Goal: Book appointment/travel/reservation

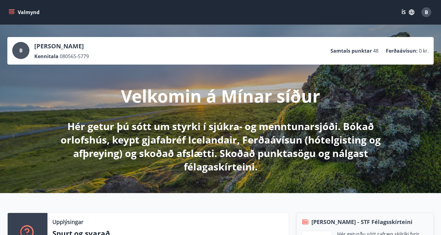
click at [13, 12] on icon "menu" at bounding box center [12, 12] width 6 height 6
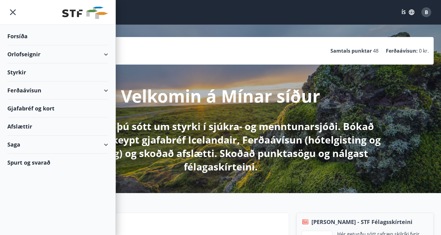
click at [26, 53] on div "Orlofseignir" at bounding box center [57, 54] width 101 height 18
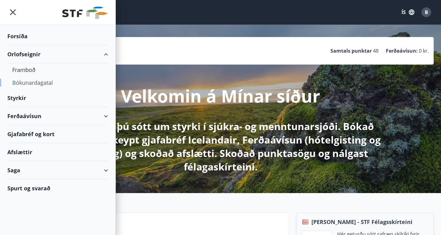
click at [35, 81] on div "Bókunardagatal" at bounding box center [57, 82] width 91 height 13
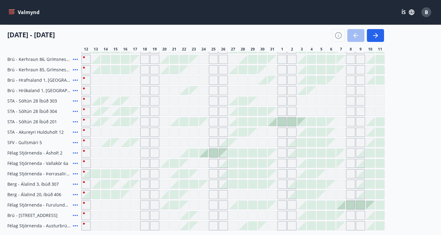
scroll to position [198, 0]
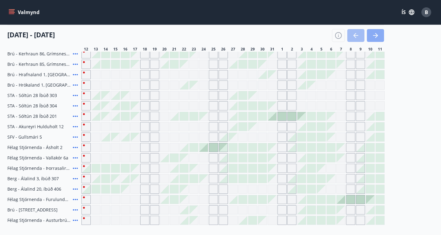
click at [375, 36] on icon "button" at bounding box center [374, 35] width 7 height 7
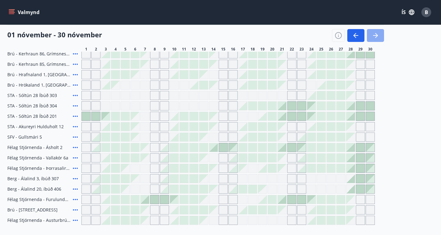
click at [375, 36] on icon "button" at bounding box center [374, 35] width 7 height 7
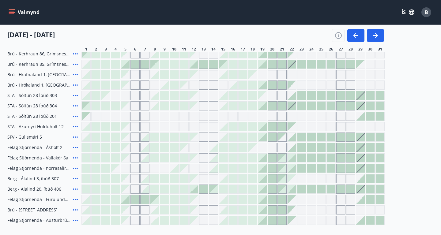
click at [362, 96] on div at bounding box center [360, 95] width 9 height 9
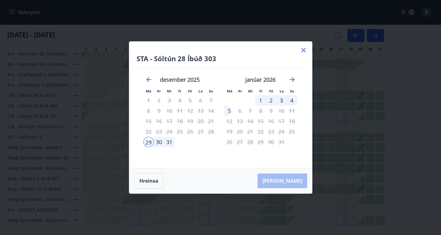
click at [146, 143] on div "29" at bounding box center [148, 142] width 10 height 10
click at [292, 100] on div "4" at bounding box center [291, 100] width 10 height 10
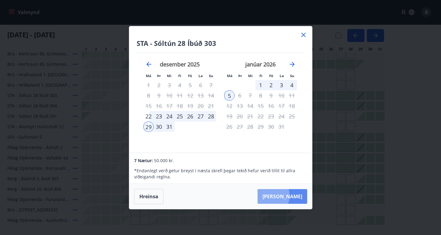
click at [289, 196] on button "[PERSON_NAME]" at bounding box center [282, 196] width 50 height 15
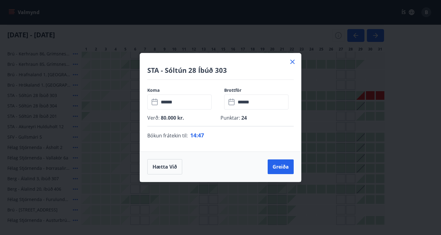
click at [293, 62] on icon at bounding box center [292, 62] width 1 height 1
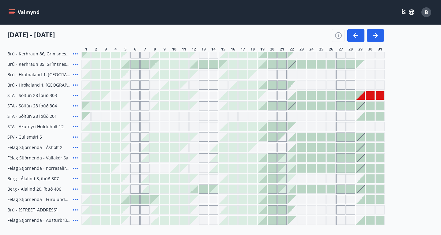
click at [368, 96] on div at bounding box center [370, 95] width 9 height 9
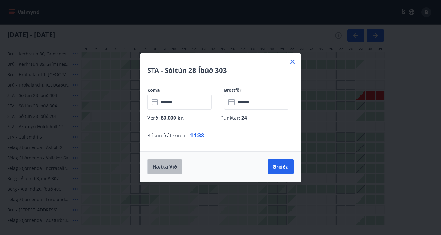
click at [165, 166] on button "Hætta við" at bounding box center [164, 166] width 35 height 15
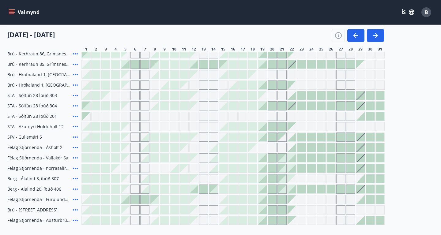
click at [10, 13] on icon "menu" at bounding box center [12, 12] width 6 height 6
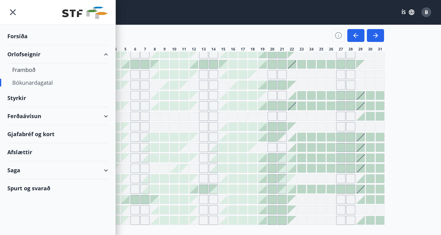
click at [31, 170] on div "Saga" at bounding box center [57, 170] width 101 height 18
click at [105, 170] on div "Saga" at bounding box center [57, 170] width 101 height 18
click at [26, 200] on div "Bókanir" at bounding box center [57, 198] width 91 height 13
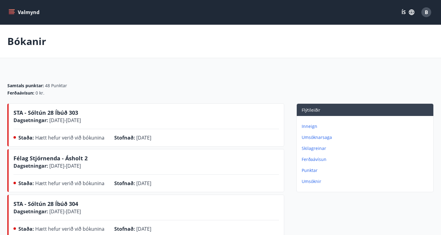
click at [312, 125] on p "Inneign" at bounding box center [365, 126] width 129 height 6
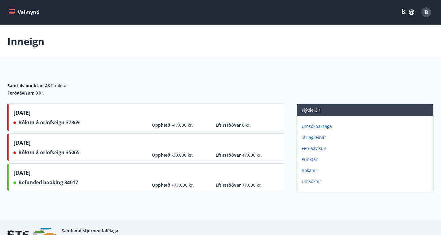
click at [320, 136] on p "Skilagreinar" at bounding box center [365, 137] width 129 height 6
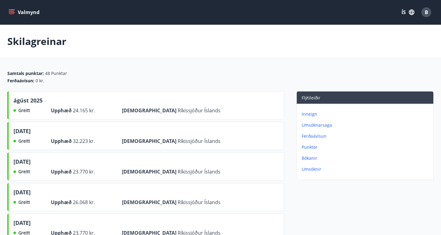
click at [313, 169] on p "Umsóknir" at bounding box center [365, 169] width 129 height 6
